Goal: Information Seeking & Learning: Understand process/instructions

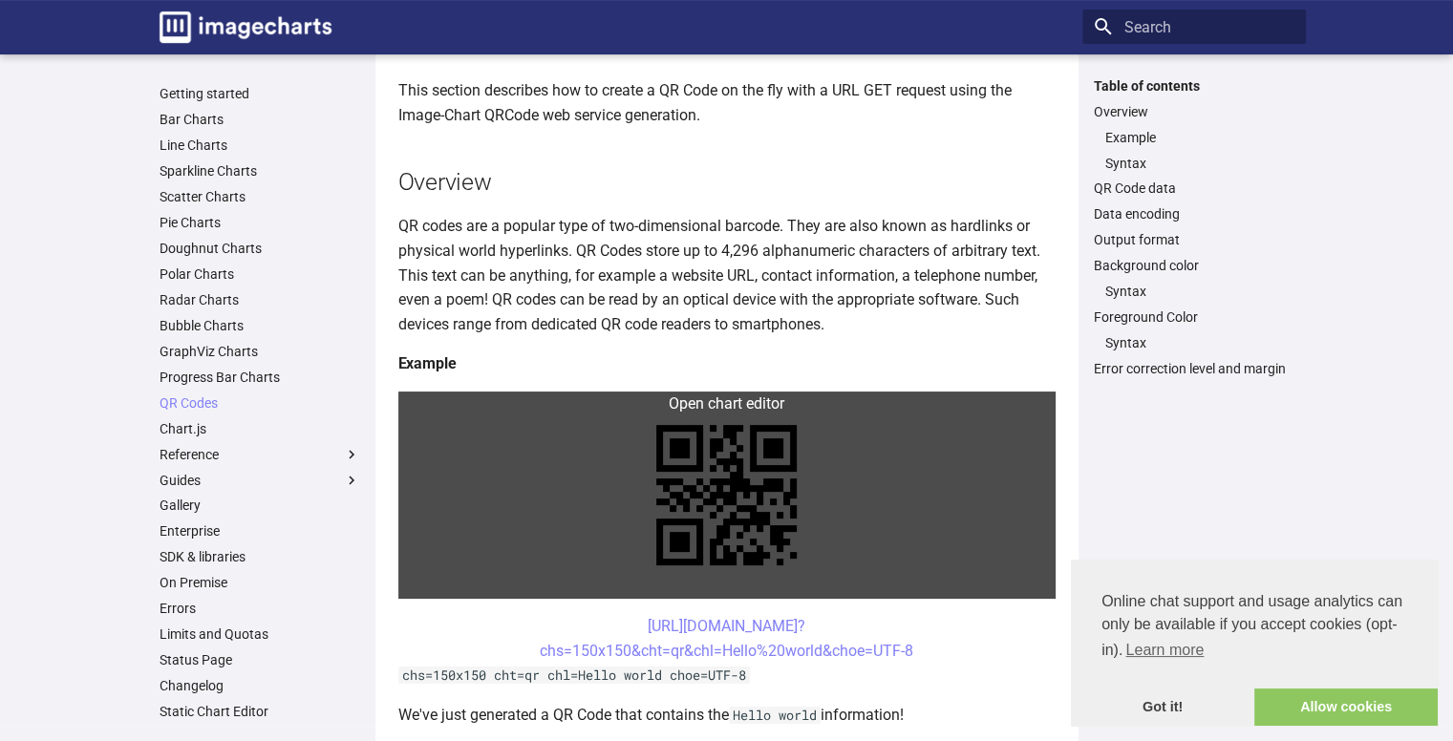
scroll to position [191, 0]
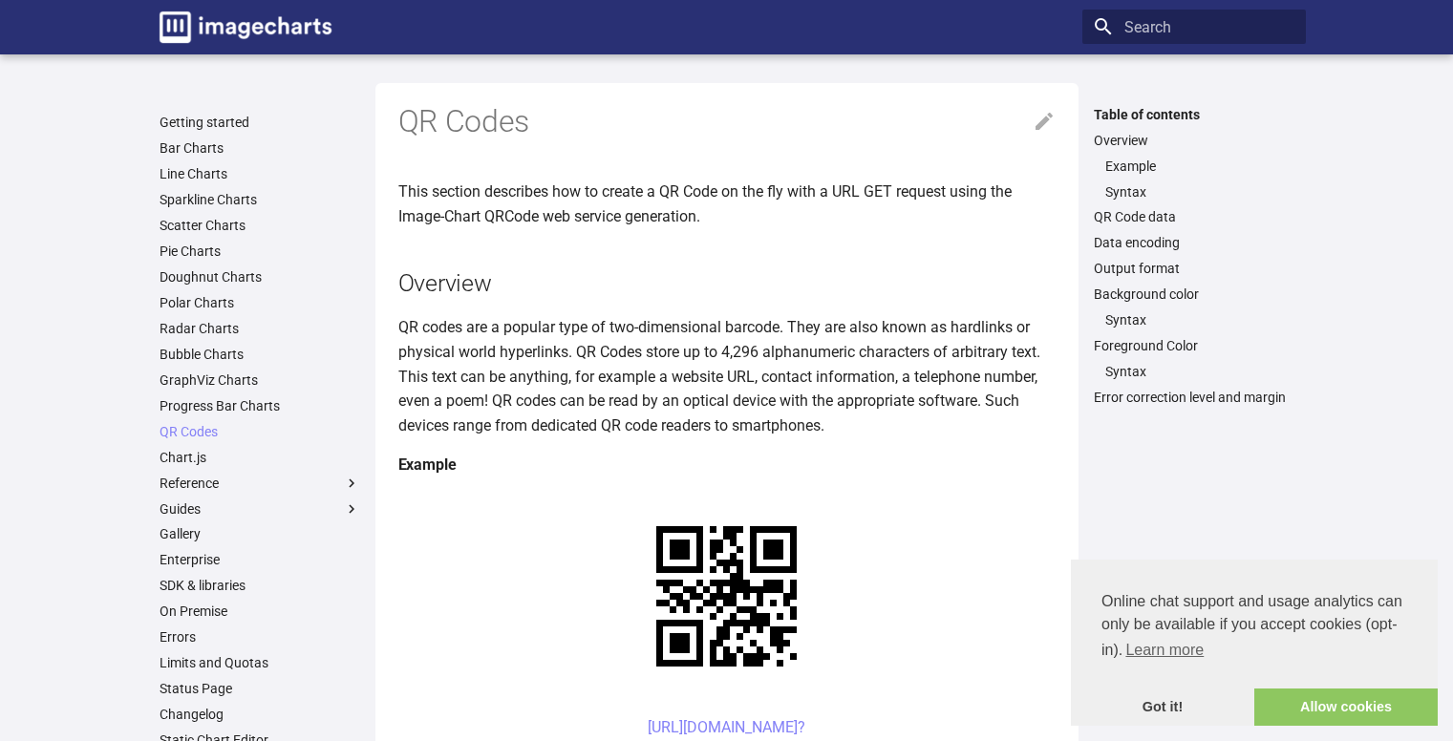
scroll to position [187, 0]
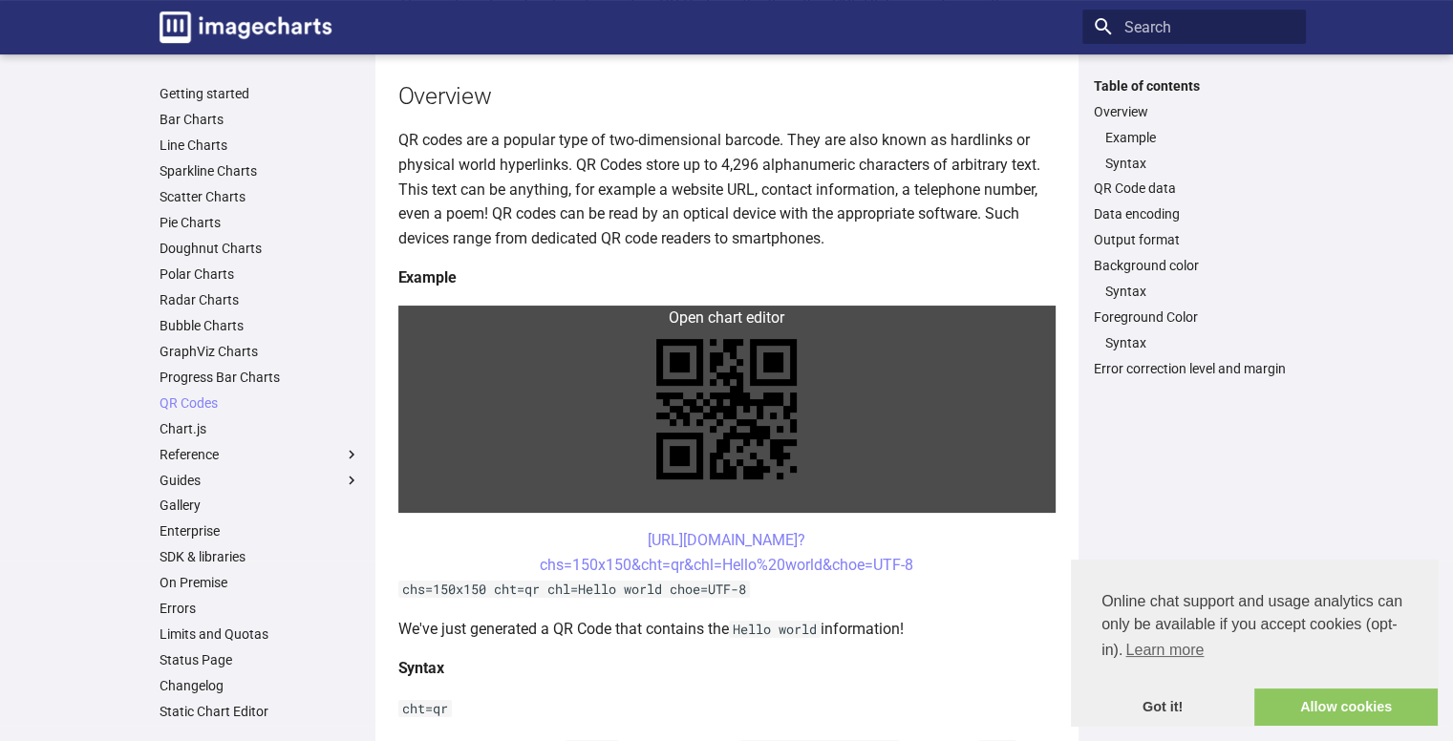
click at [751, 320] on link at bounding box center [726, 409] width 657 height 207
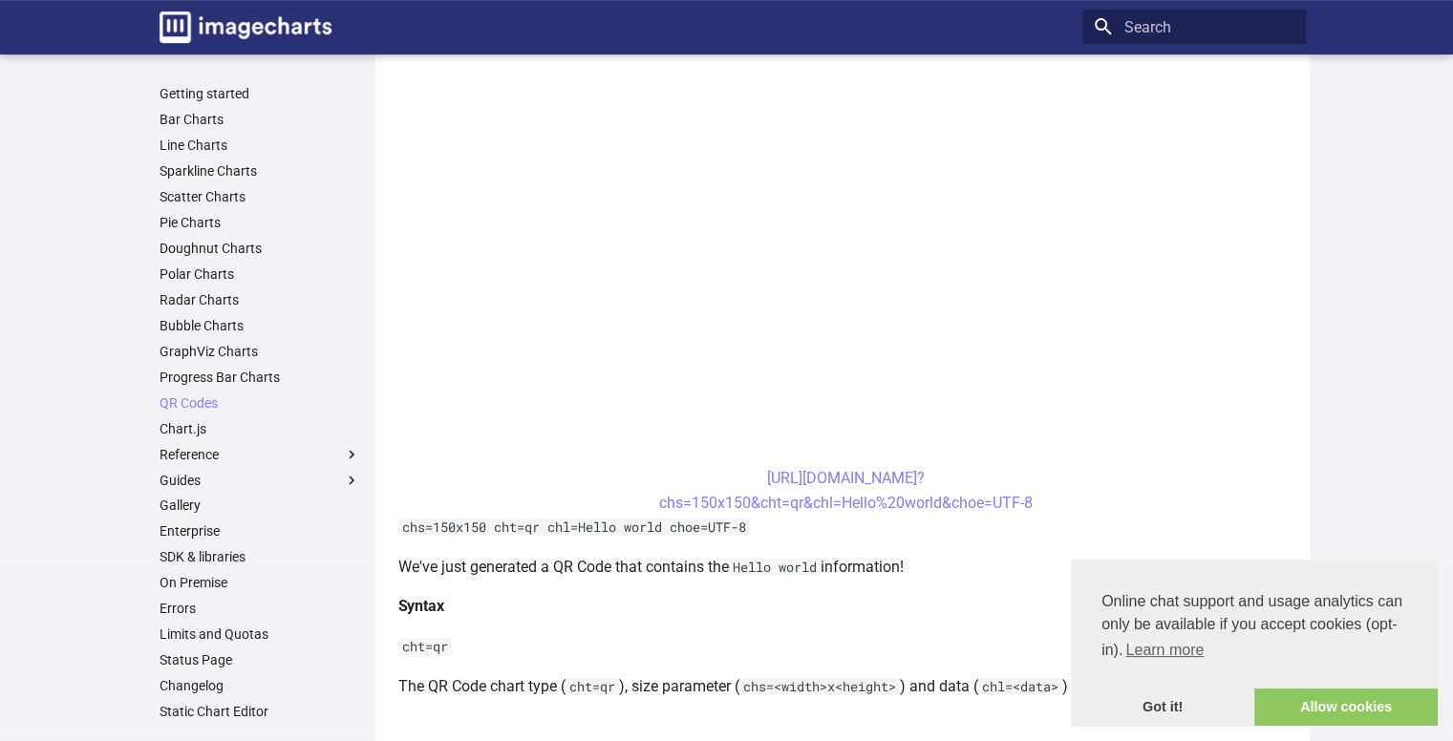
scroll to position [569, 0]
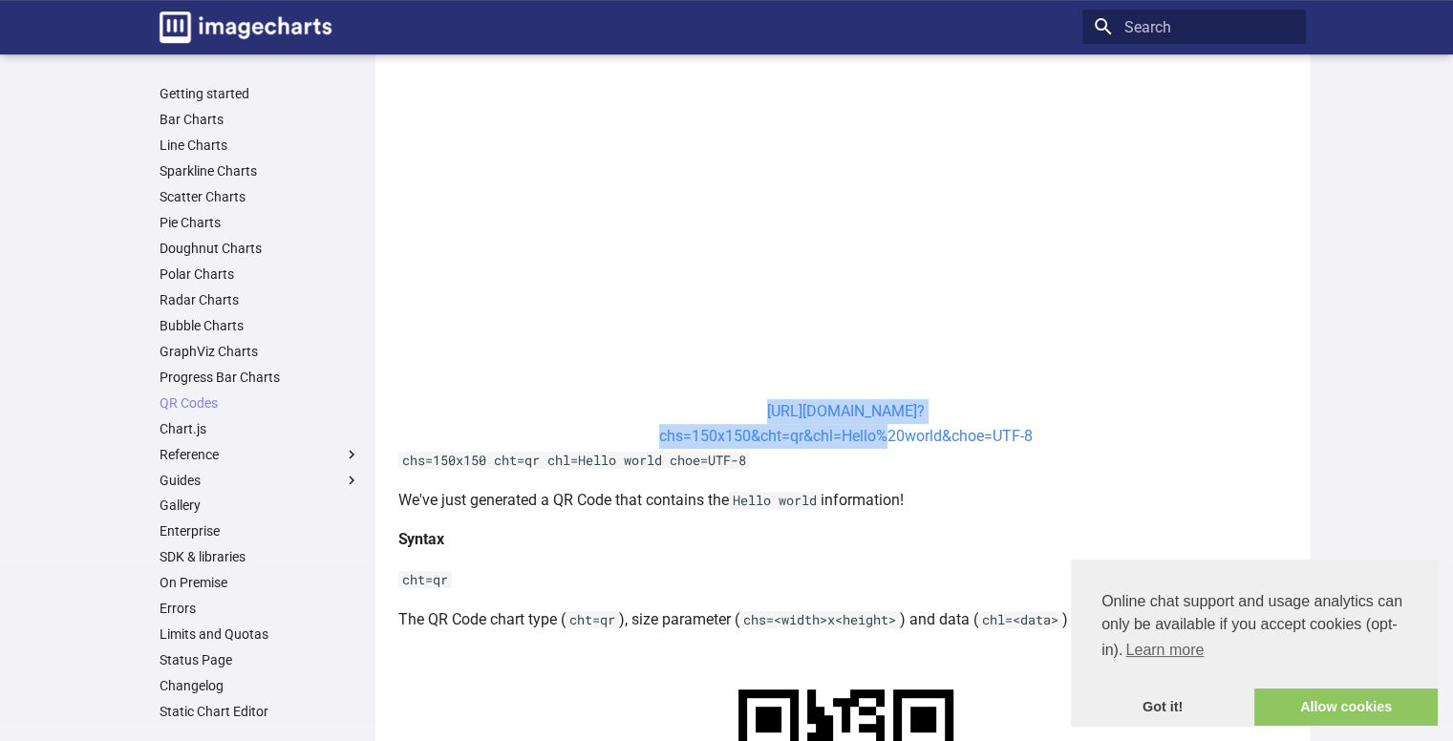
drag, startPoint x: 720, startPoint y: 405, endPoint x: 877, endPoint y: 437, distance: 159.8
click at [877, 437] on center "https://image-charts.com/chart? chs=150x150&cht=qr&chl=Hello%20world&choe=UTF-8" at bounding box center [846, 423] width 896 height 49
drag, startPoint x: 724, startPoint y: 410, endPoint x: 835, endPoint y: 439, distance: 114.5
click at [835, 439] on center "https://image-charts.com/chart? chs=150x150&cht=qr&chl=Hello%20world&choe=UTF-8" at bounding box center [846, 423] width 896 height 49
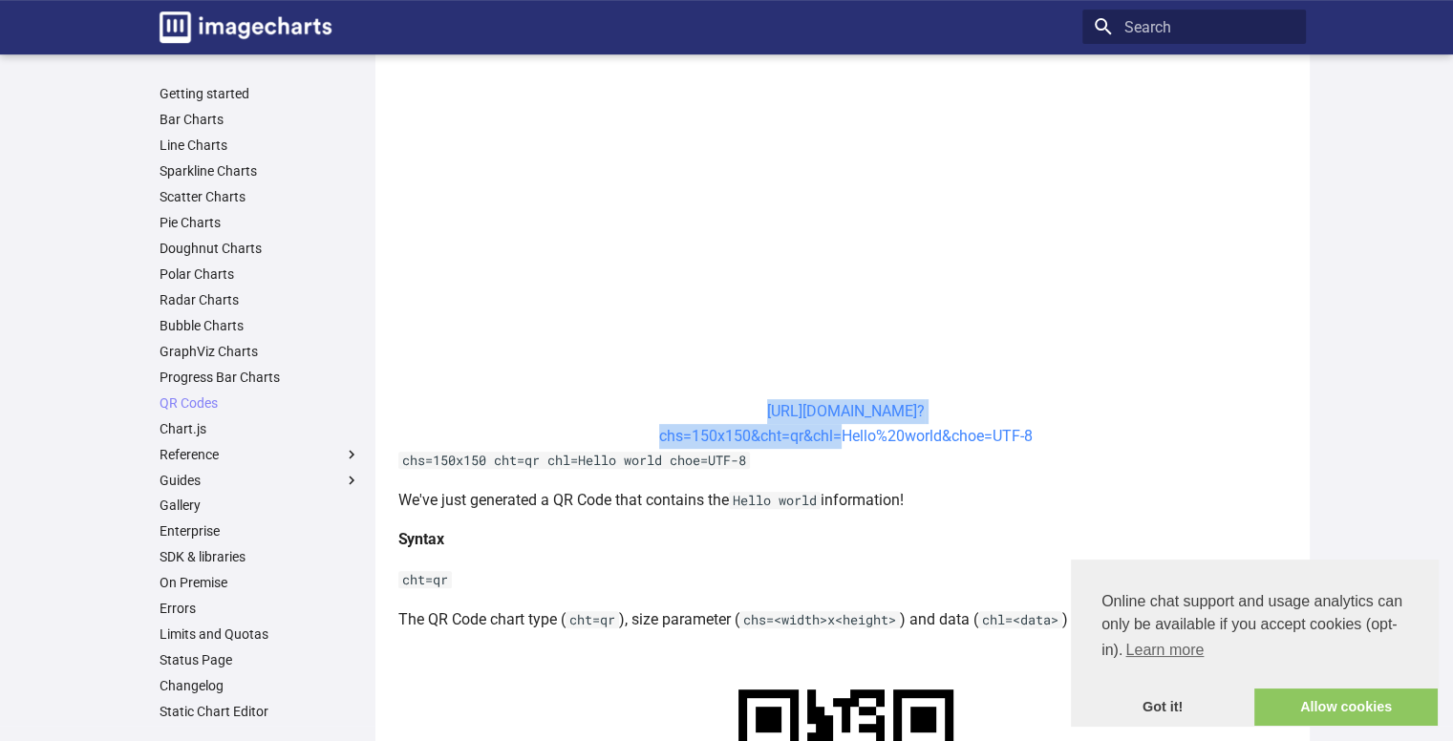
copy link "https://image-charts.com/chart? chs=150x150&cht=qr&chl"
